Goal: Task Accomplishment & Management: Complete application form

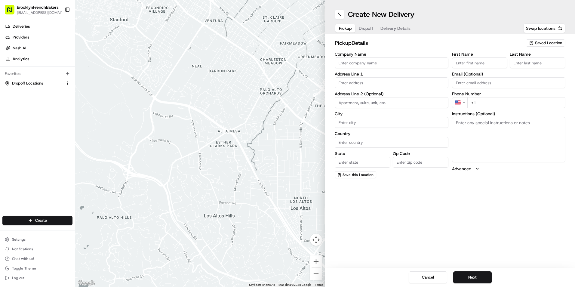
click at [537, 43] on span "Saved Location" at bounding box center [548, 42] width 27 height 5
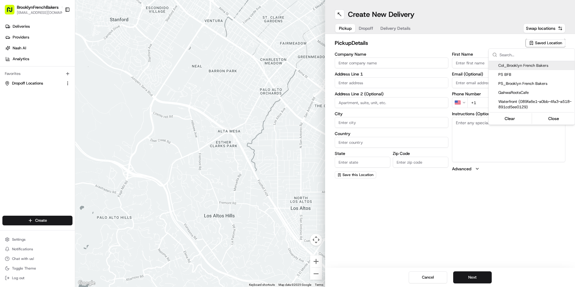
click at [515, 66] on span "Col_Brooklyn French Bakers" at bounding box center [535, 65] width 74 height 5
type input "Col_Brooklyn French Bakers"
type input "[STREET_ADDRESS]"
type input "[GEOGRAPHIC_DATA]"
type input "US"
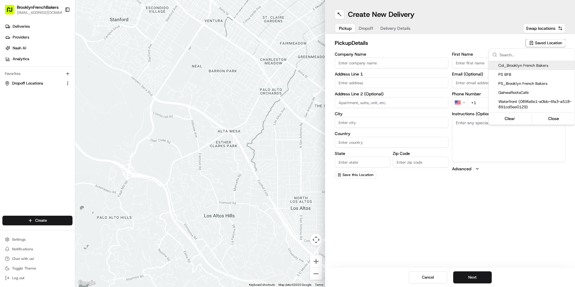
type input "NY"
type input "11231"
type input "BFB"
type input "Bakery"
type input "[PHONE_NUMBER]"
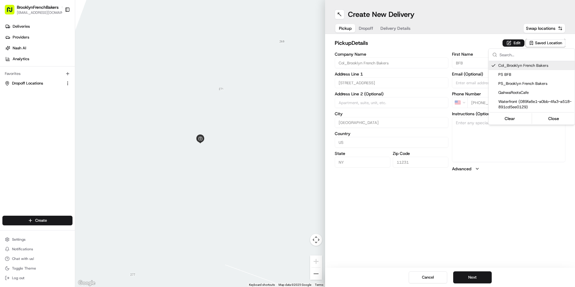
click at [370, 29] on html "BrooklynFrenchBakers [EMAIL_ADDRESS][DOMAIN_NAME] Toggle Sidebar Deliveries Pro…" at bounding box center [287, 143] width 575 height 287
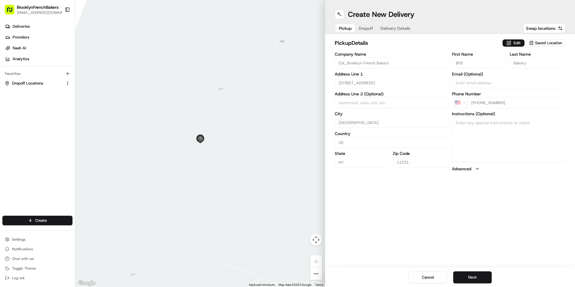
click at [370, 29] on span "Dropoff" at bounding box center [366, 28] width 14 height 6
click at [540, 41] on span "Saved Location" at bounding box center [548, 42] width 27 height 5
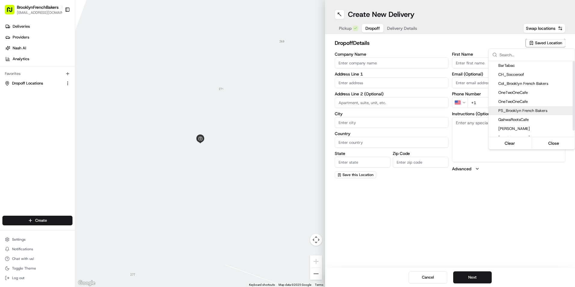
click at [526, 109] on span "PS_Brooklyn French Bakers" at bounding box center [535, 110] width 74 height 5
type input "PS_Brooklyn French Bakers"
type input "[STREET_ADDRESS]"
type input "[GEOGRAPHIC_DATA]"
type input "US"
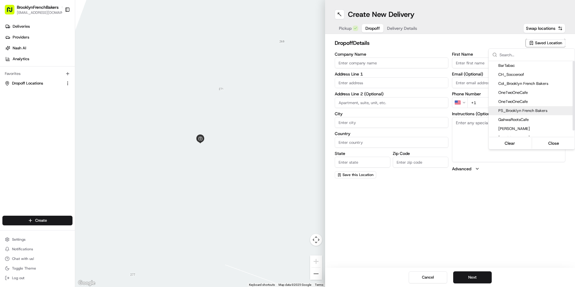
type input "NY"
type input "11215"
type input "BFB"
type input "PSlope"
type input "[PHONE_NUMBER]"
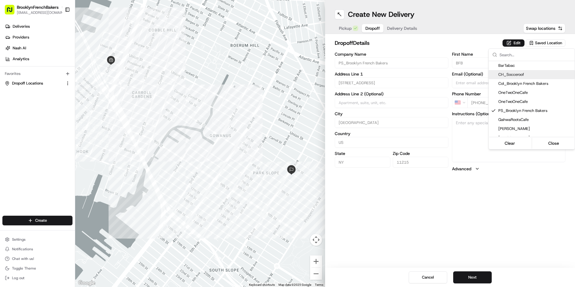
click at [413, 30] on html "BrooklynFrenchBakers [EMAIL_ADDRESS][DOMAIN_NAME] Toggle Sidebar Deliveries Pro…" at bounding box center [287, 143] width 575 height 287
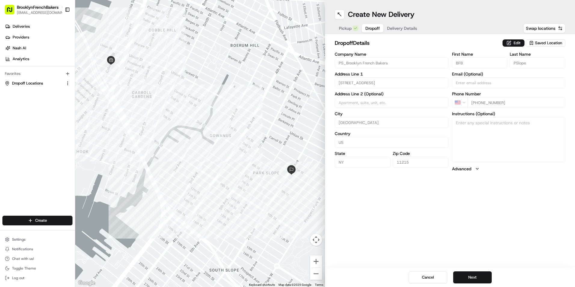
click at [413, 30] on span "Delivery Details" at bounding box center [402, 28] width 30 height 6
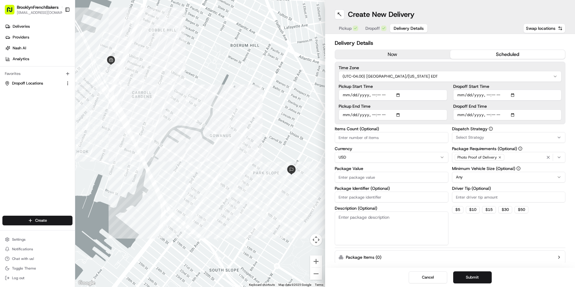
click at [488, 57] on button "scheduled" at bounding box center [507, 54] width 115 height 9
click at [401, 95] on input "Pickup Start Time" at bounding box center [392, 95] width 109 height 11
type input "[DATE]T08:30"
click at [497, 86] on label "Dropoff Start Time" at bounding box center [507, 86] width 109 height 4
click at [497, 90] on input "Dropoff Start Time" at bounding box center [507, 95] width 109 height 11
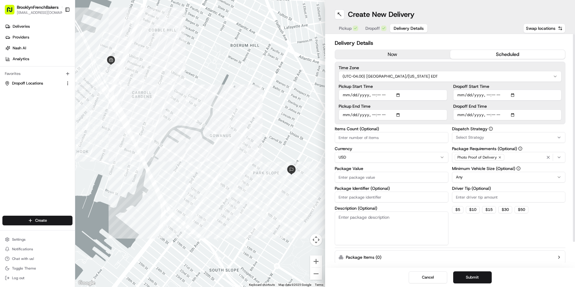
click at [510, 96] on input "Dropoff Start Time" at bounding box center [507, 95] width 109 height 11
click at [513, 95] on input "Dropoff Start Time" at bounding box center [507, 95] width 109 height 11
type input "[DATE]T09:00"
click at [561, 90] on div "Time Zone (UTC-04.00) [GEOGRAPHIC_DATA]/[US_STATE] EDT Pickup Start Time Pickup…" at bounding box center [450, 93] width 231 height 63
click at [515, 116] on input "Dropoff End Time" at bounding box center [507, 114] width 109 height 11
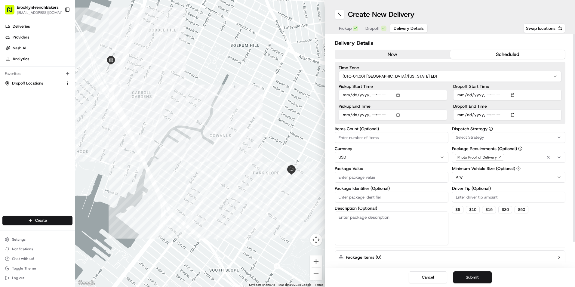
type input "[DATE]T09:15"
click at [558, 104] on label "Dropoff End Time" at bounding box center [507, 106] width 109 height 4
click at [558, 109] on input "Dropoff End Time" at bounding box center [507, 114] width 109 height 11
click at [469, 277] on button "Submit" at bounding box center [472, 277] width 38 height 12
click at [378, 182] on input "Package Value" at bounding box center [392, 177] width 114 height 11
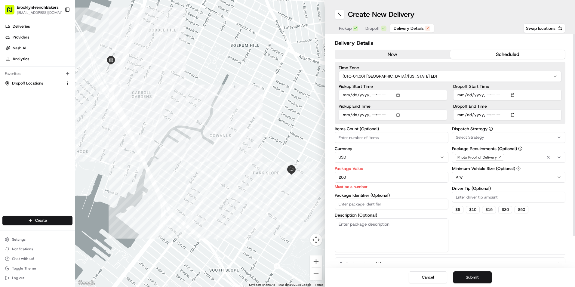
type input "200"
click at [467, 12] on div "Create New Delivery" at bounding box center [450, 15] width 231 height 10
click at [472, 275] on button "Submit" at bounding box center [472, 277] width 38 height 12
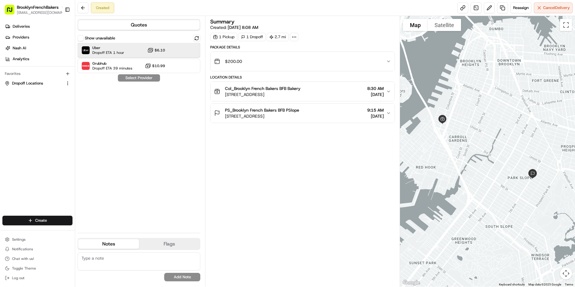
click at [185, 52] on div at bounding box center [181, 50] width 7 height 7
click at [149, 78] on button "Assign Provider" at bounding box center [139, 77] width 43 height 7
